Goal: Task Accomplishment & Management: Use online tool/utility

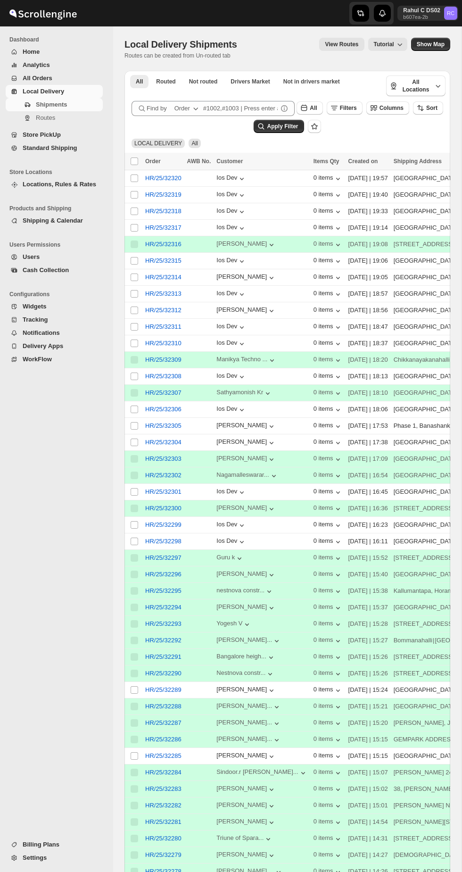
click at [88, 117] on span "Routes" at bounding box center [68, 117] width 65 height 9
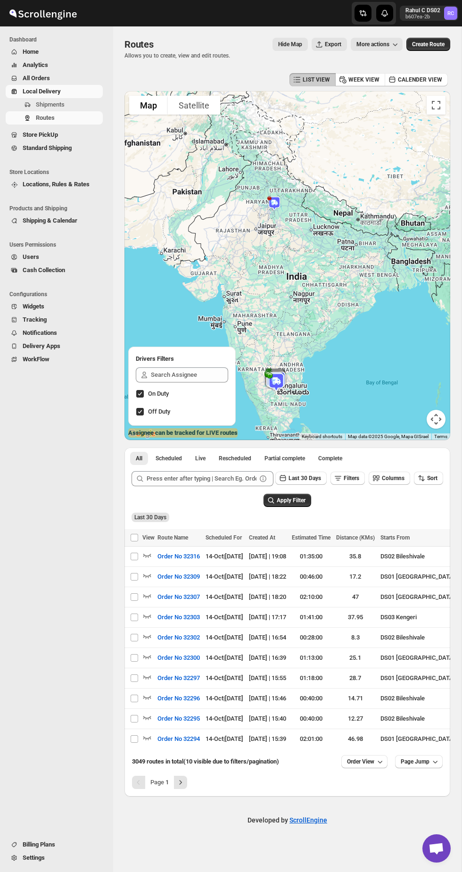
click at [134, 560] on input "Select route" at bounding box center [135, 557] width 8 height 8
checkbox input "true"
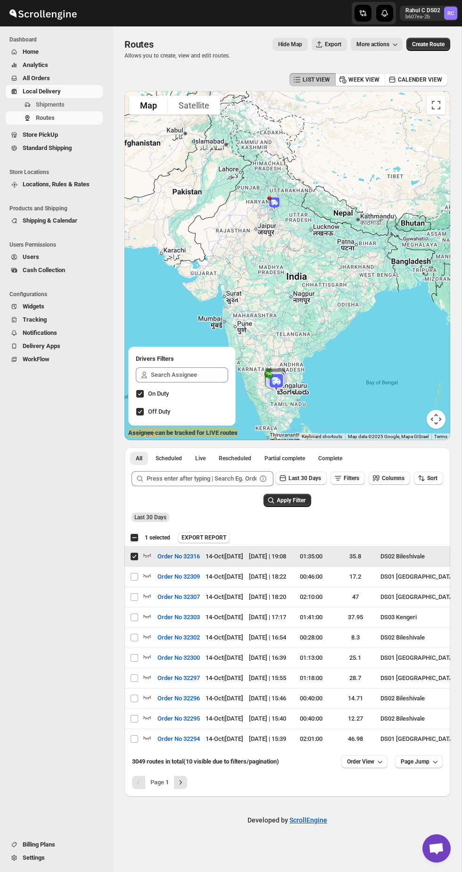
click at [164, 561] on span "Order No 32316" at bounding box center [179, 556] width 42 height 9
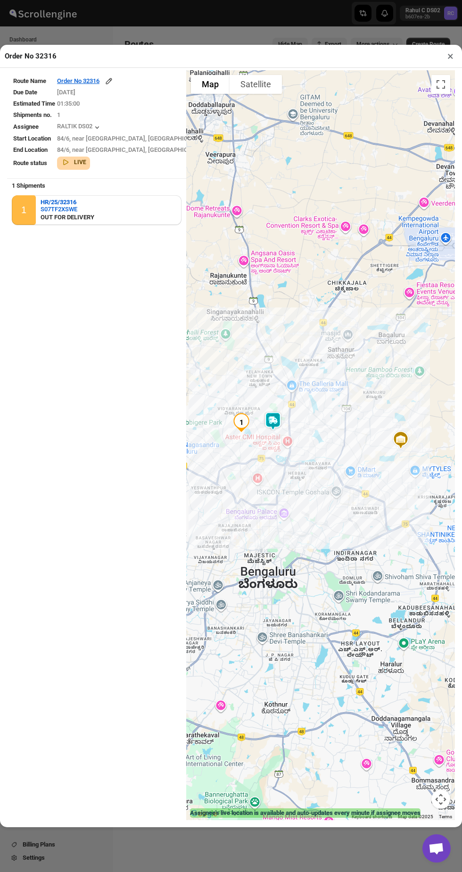
click at [451, 50] on button "×" at bounding box center [451, 56] width 14 height 13
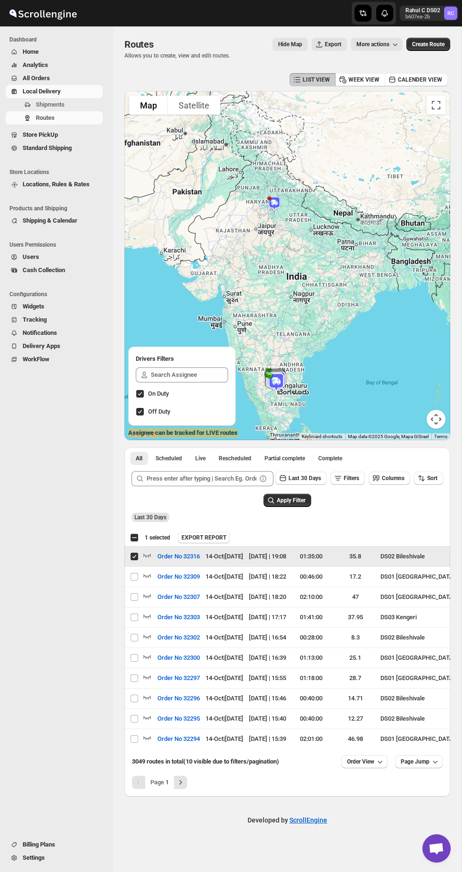
click at [441, 42] on span "Create Route" at bounding box center [428, 45] width 33 height 8
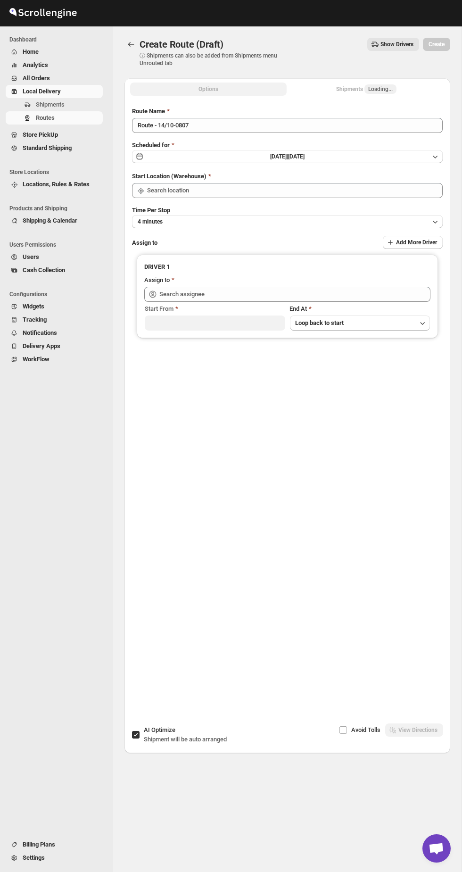
type input "DS01 [GEOGRAPHIC_DATA]"
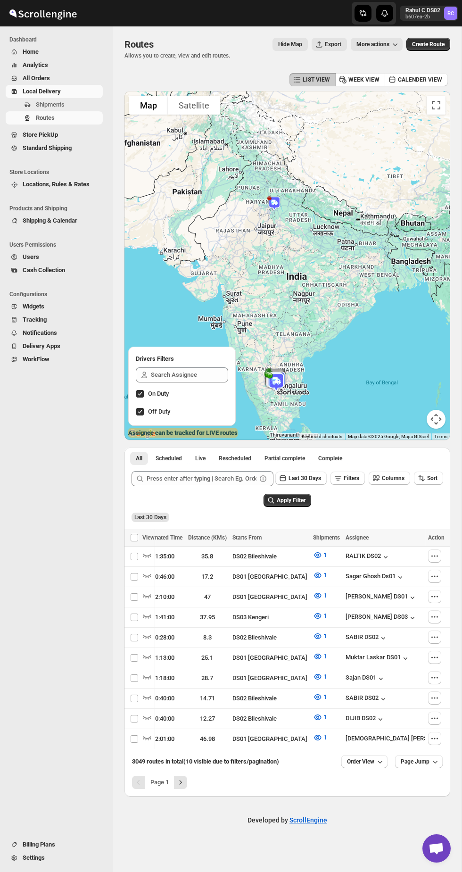
scroll to position [0, 87]
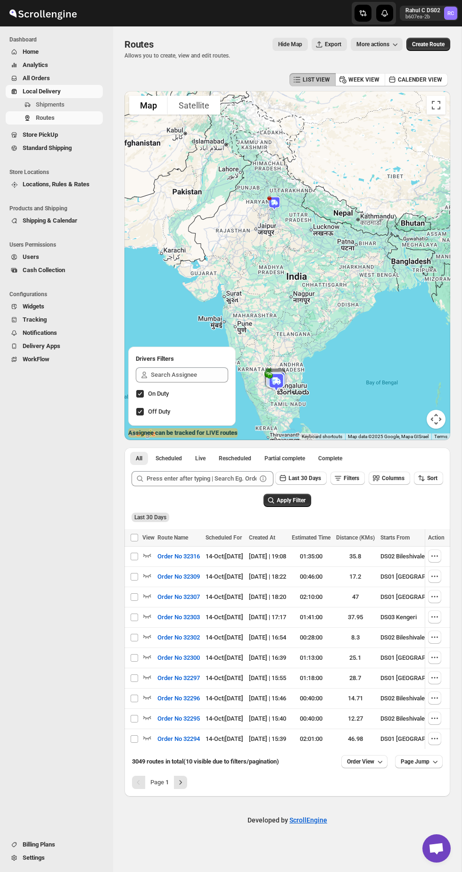
click at [134, 560] on input "Select route" at bounding box center [135, 557] width 8 height 8
checkbox input "true"
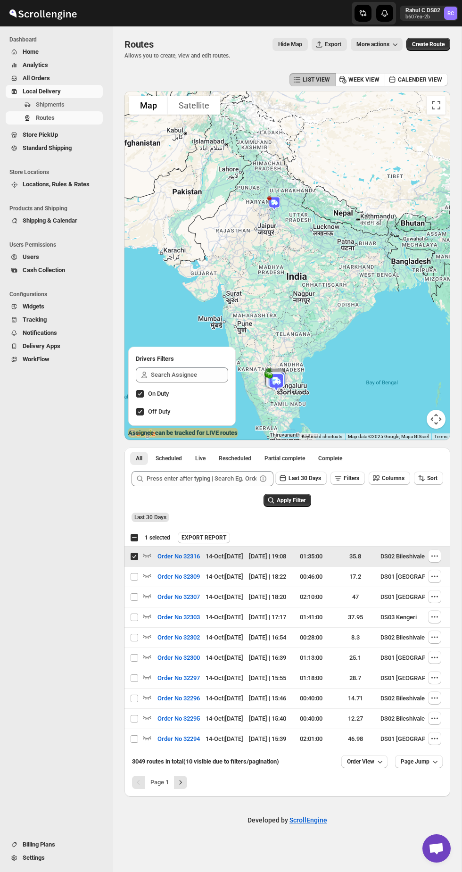
click at [147, 560] on icon "button" at bounding box center [146, 554] width 9 height 9
